Goal: Check status: Check status

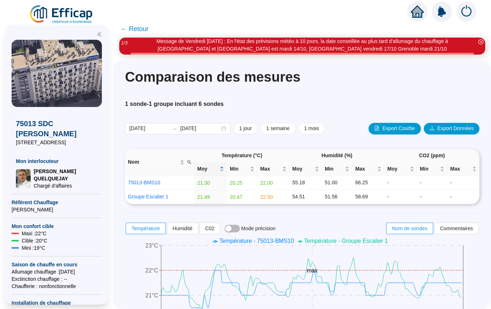
click at [419, 14] on icon "home" at bounding box center [417, 12] width 13 height 10
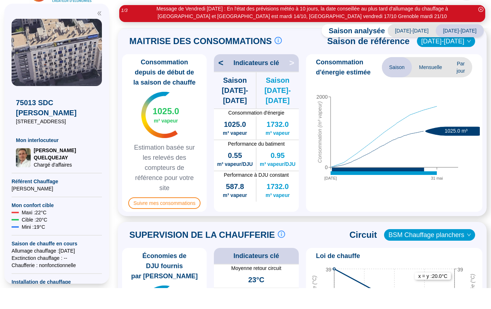
scroll to position [175, 0]
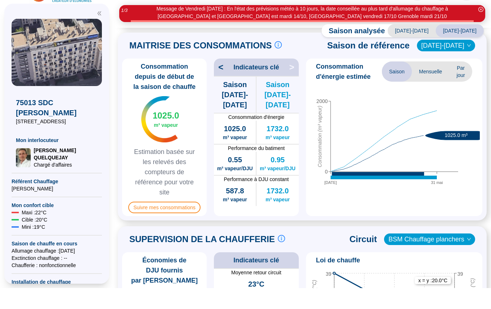
click at [472, 61] on div "[DATE]-[DATE]" at bounding box center [446, 67] width 58 height 12
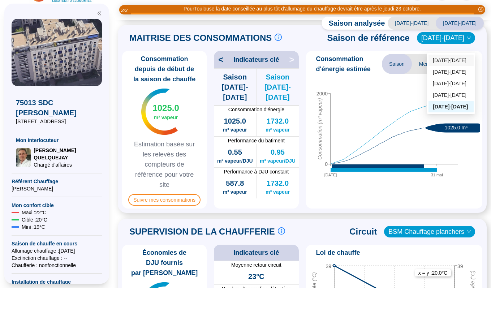
click at [462, 78] on div "[DATE]-[DATE]" at bounding box center [451, 82] width 37 height 8
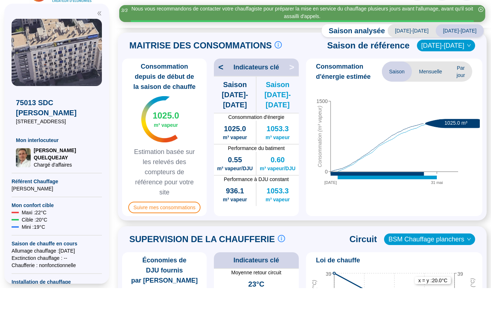
click at [464, 45] on span "[DATE]-[DATE]" at bounding box center [460, 51] width 48 height 13
click at [469, 45] on span "[DATE]-[DATE]" at bounding box center [460, 51] width 48 height 13
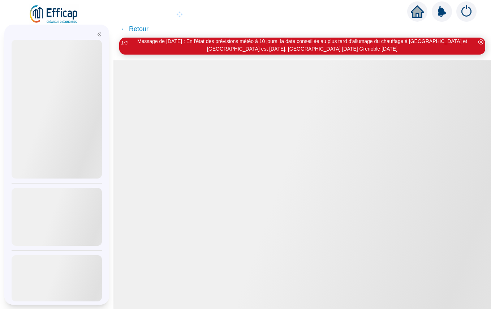
scroll to position [18, 0]
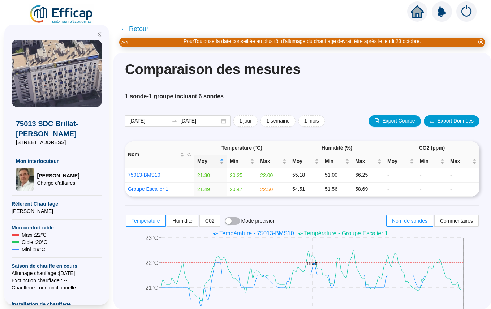
click at [419, 14] on icon "home" at bounding box center [417, 11] width 13 height 12
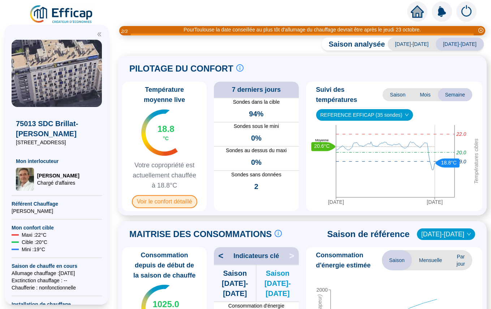
click at [170, 204] on span "Voir le confort détaillé" at bounding box center [164, 201] width 65 height 13
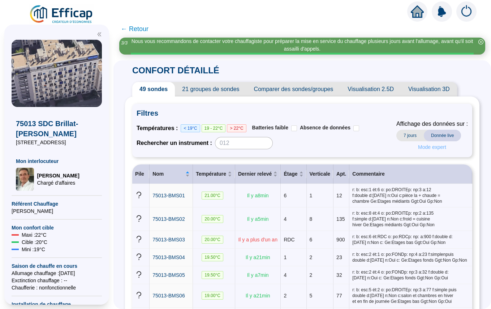
click at [429, 148] on span "Mode expert" at bounding box center [432, 148] width 28 height 8
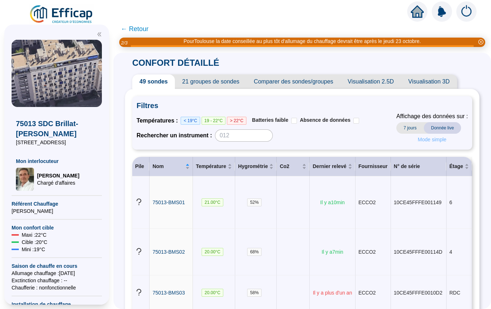
click at [431, 138] on span "Mode simple" at bounding box center [432, 140] width 29 height 8
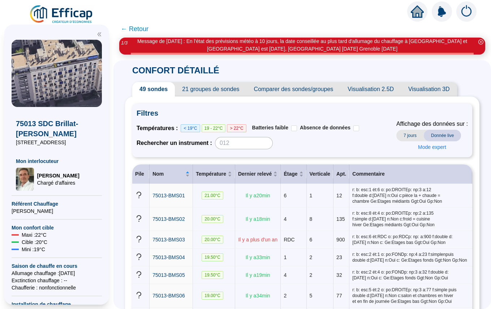
click at [416, 14] on icon "home" at bounding box center [417, 11] width 13 height 12
